Goal: Transaction & Acquisition: Purchase product/service

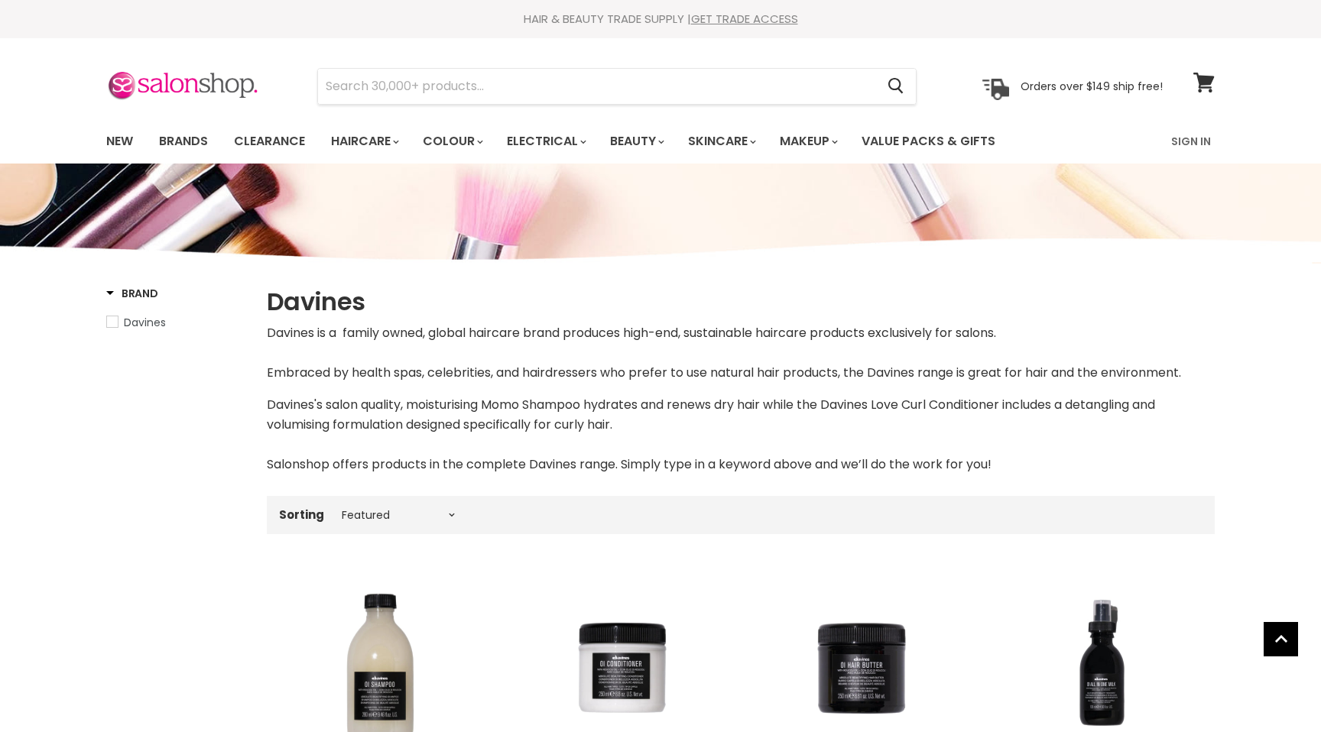
select select "manual"
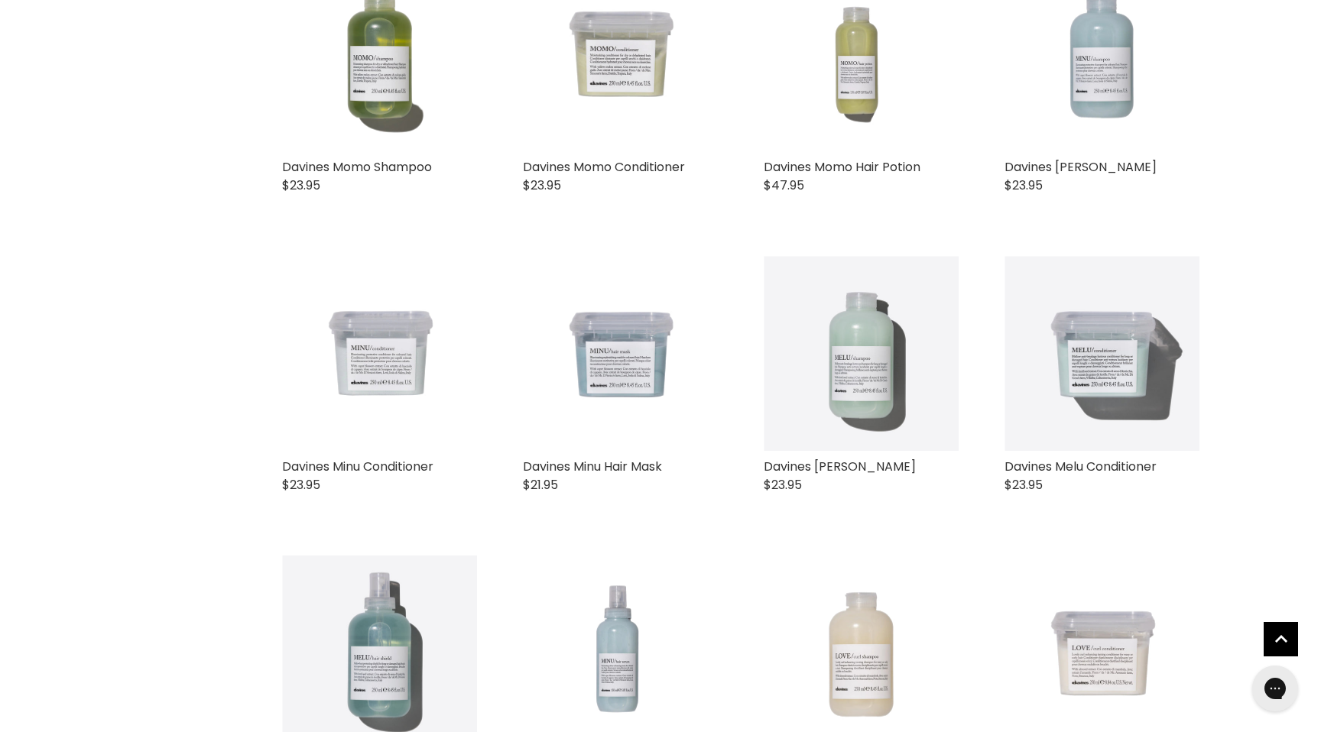
scroll to position [1214, 0]
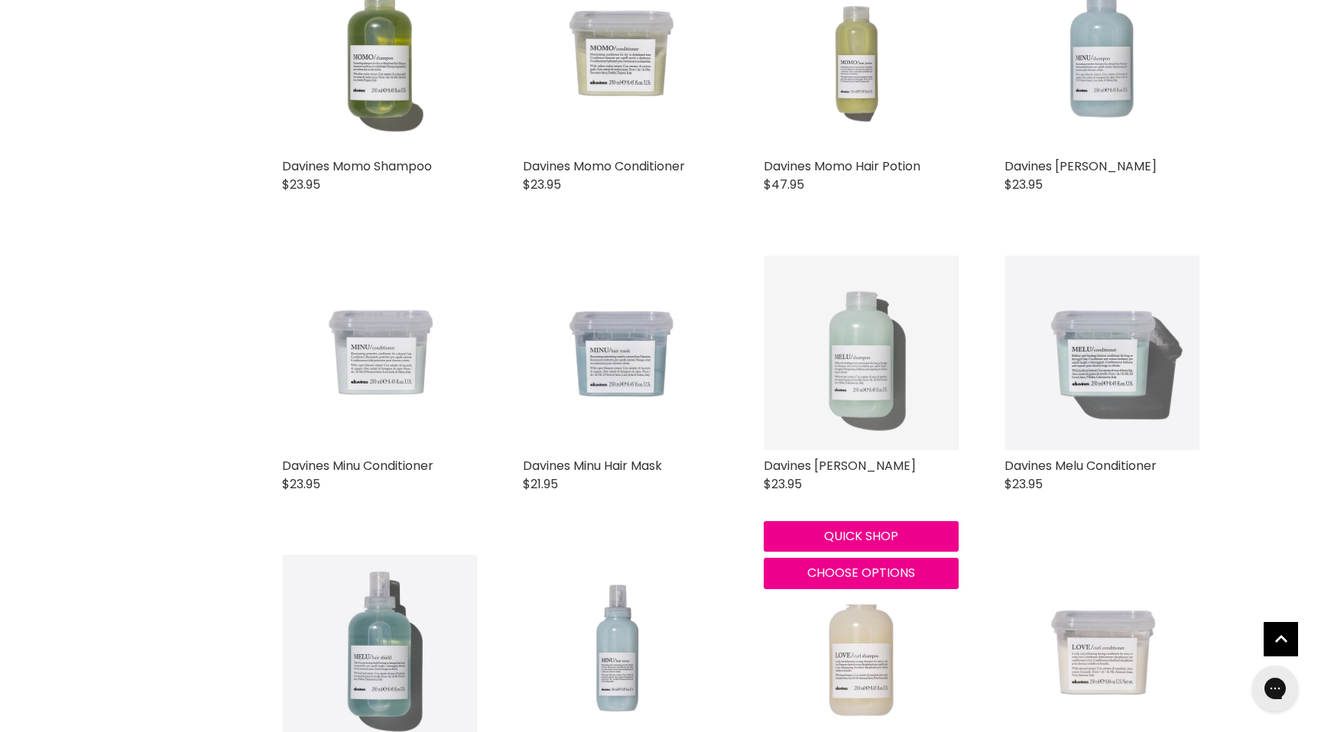
click at [820, 408] on img "Main content" at bounding box center [861, 352] width 195 height 195
